Goal: Task Accomplishment & Management: Manage account settings

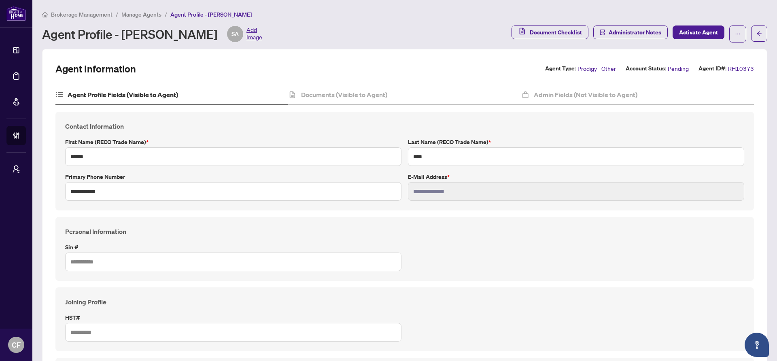
click at [133, 12] on span "Manage Agents" at bounding box center [141, 14] width 40 height 7
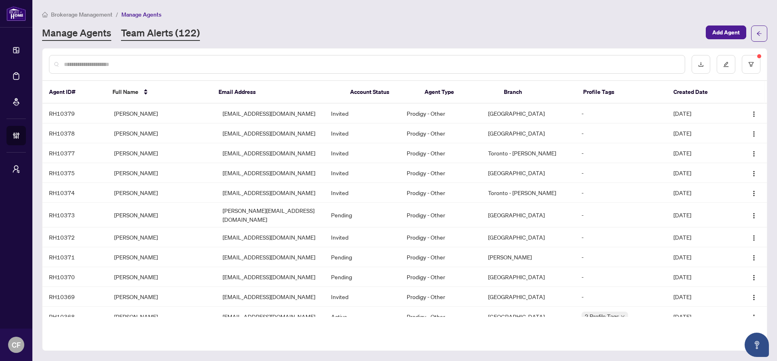
click at [187, 32] on link "Team Alerts (122)" at bounding box center [160, 33] width 79 height 15
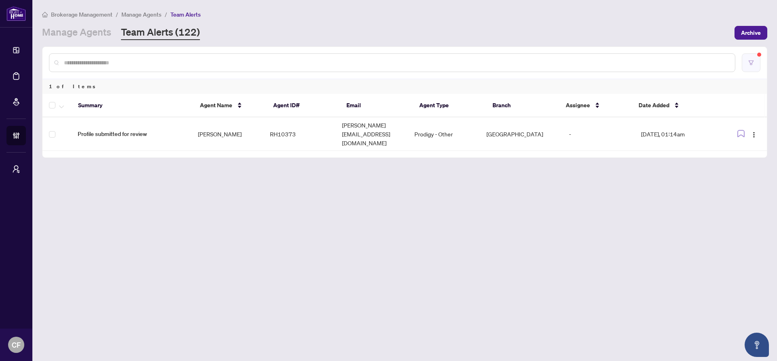
click at [751, 57] on button "button" at bounding box center [751, 62] width 19 height 19
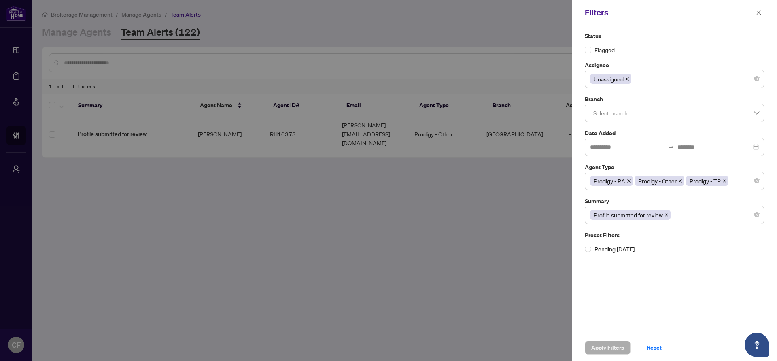
click at [465, 249] on div at bounding box center [388, 180] width 777 height 361
click at [406, 252] on div at bounding box center [388, 180] width 777 height 361
click at [435, 235] on div at bounding box center [388, 180] width 777 height 361
click at [345, 249] on div at bounding box center [388, 180] width 777 height 361
click at [762, 13] on icon "close" at bounding box center [759, 13] width 6 height 6
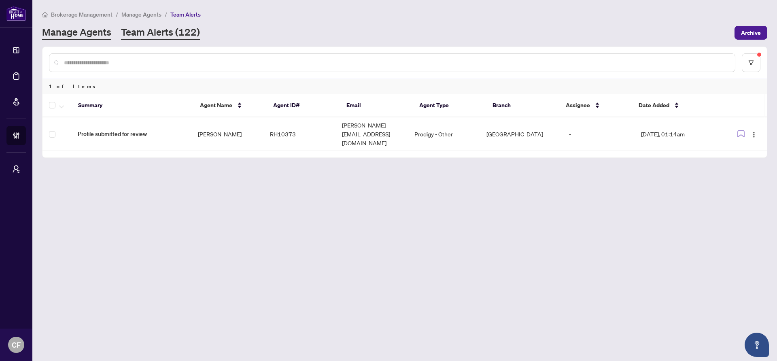
click at [93, 31] on link "Manage Agents" at bounding box center [76, 33] width 69 height 15
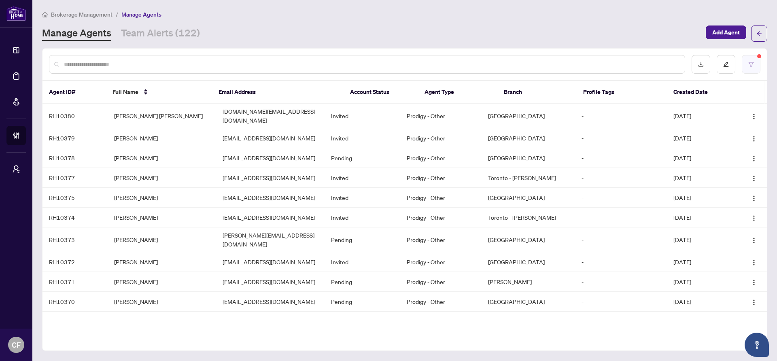
click at [745, 66] on button "button" at bounding box center [751, 64] width 19 height 19
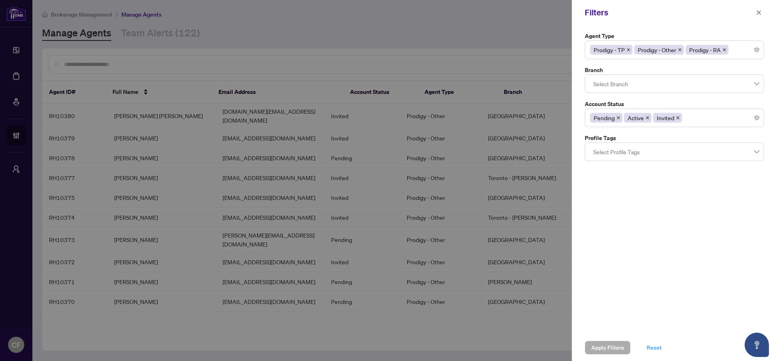
click at [656, 351] on span "Reset" at bounding box center [654, 347] width 15 height 13
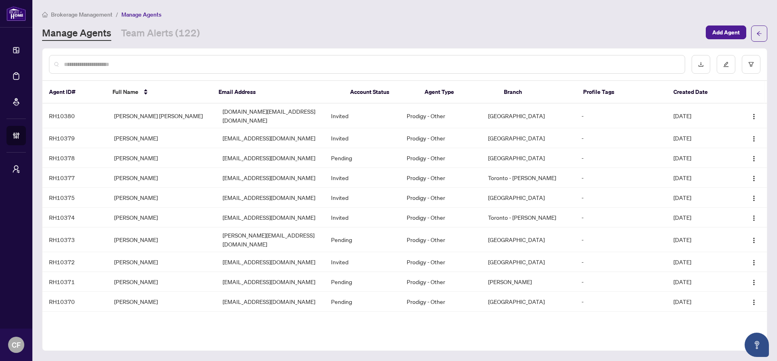
click at [434, 65] on input "text" at bounding box center [371, 64] width 615 height 9
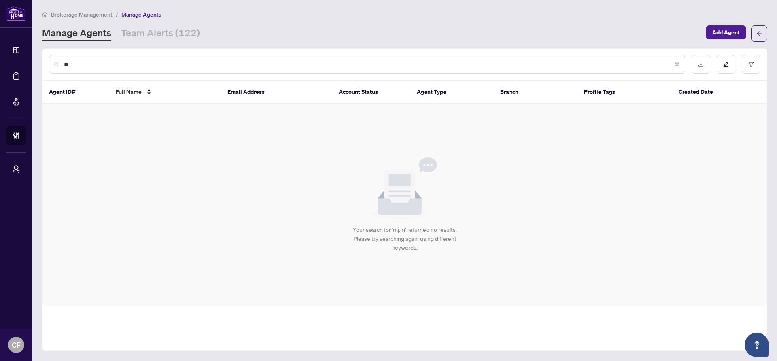
type input "*"
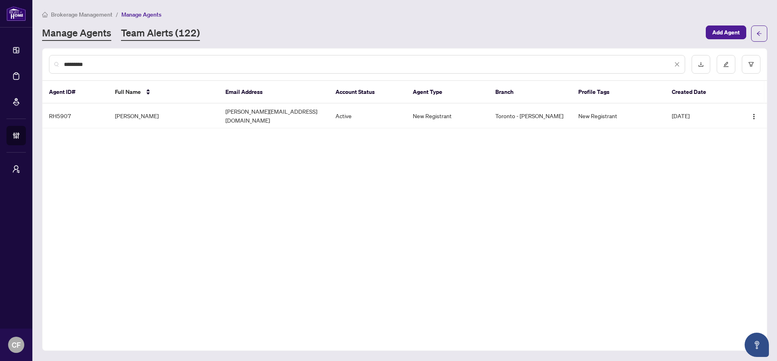
type input "*********"
click at [122, 32] on link "Team Alerts (122)" at bounding box center [160, 33] width 79 height 15
